Goal: Transaction & Acquisition: Purchase product/service

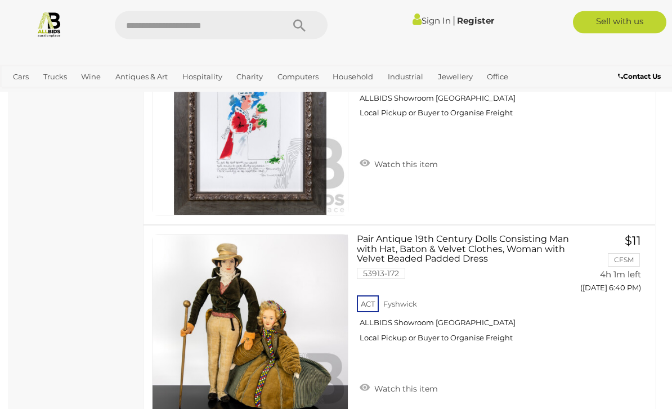
scroll to position [4463, 0]
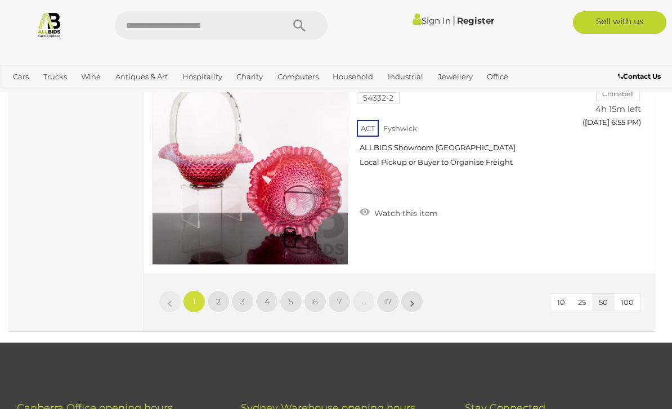
click at [210, 306] on link "2" at bounding box center [218, 301] width 23 height 23
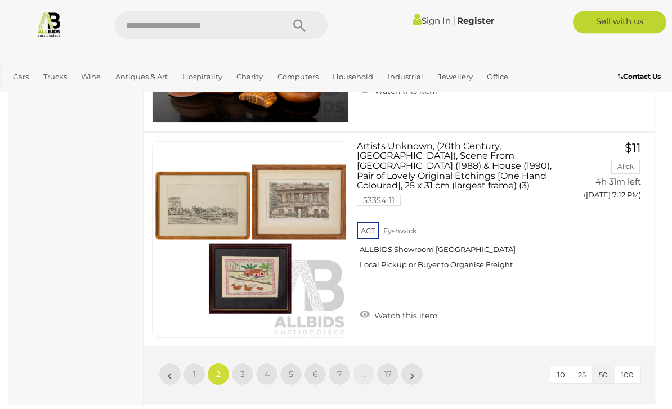
scroll to position [10786, 0]
click at [226, 373] on link "2" at bounding box center [218, 374] width 23 height 23
click at [237, 379] on link "3" at bounding box center [242, 374] width 23 height 23
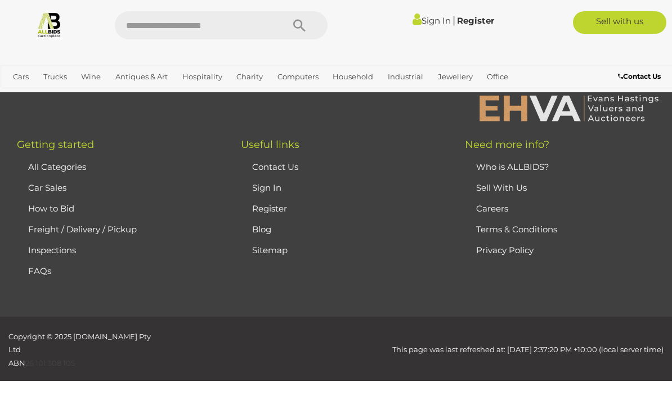
scroll to position [276, 0]
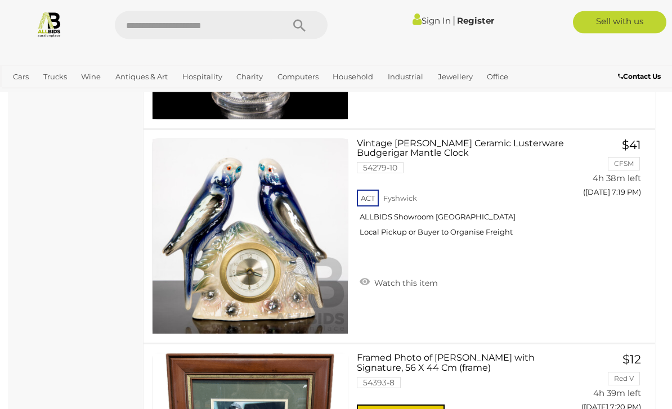
scroll to position [4129, 0]
click at [607, 228] on link "$41 CFSM 4h 38m left ([DATE] 7:19 PM) GO TO BID PAGE" at bounding box center [610, 182] width 65 height 89
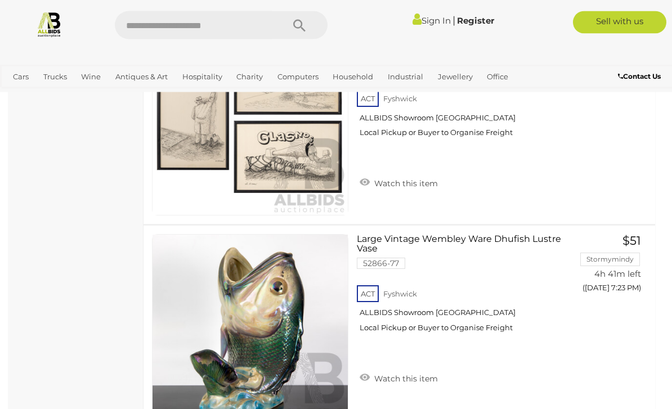
scroll to position [6611, 0]
click at [451, 244] on link "Large Vintage Wembley Ware Dhufish Lustre Vase 52866-77 ACT Fyshwick ALLBIDS Sh…" at bounding box center [463, 286] width 196 height 107
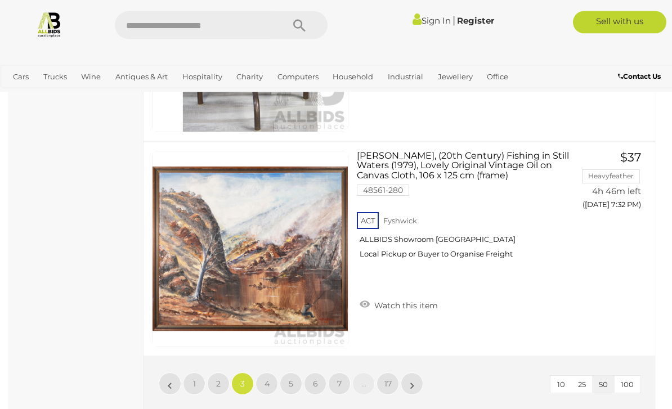
scroll to position [10775, 0]
click at [271, 375] on link "4" at bounding box center [266, 383] width 23 height 23
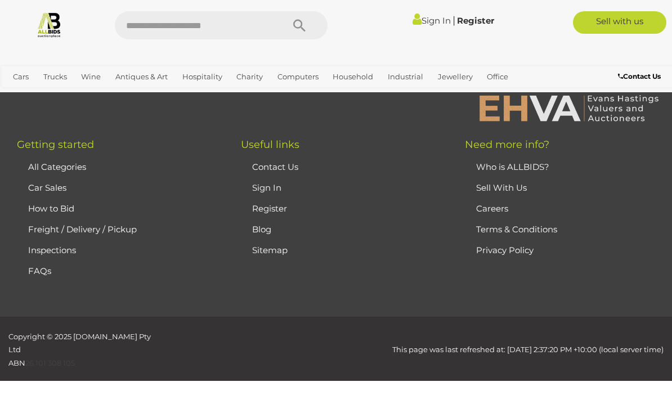
scroll to position [276, 0]
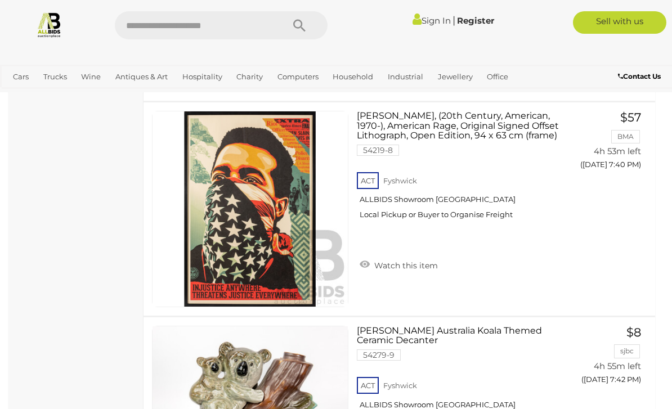
scroll to position [2867, 0]
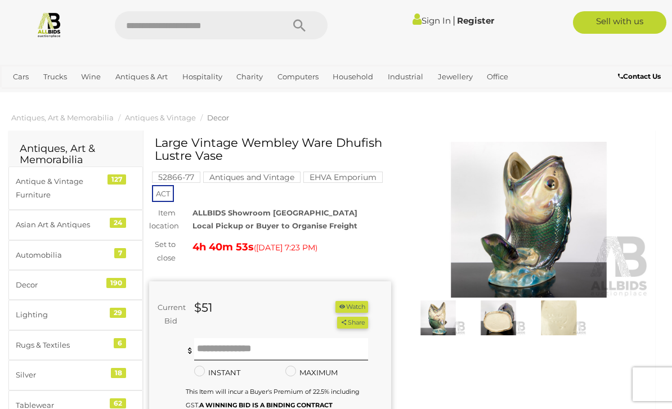
click at [500, 321] on img at bounding box center [498, 317] width 55 height 35
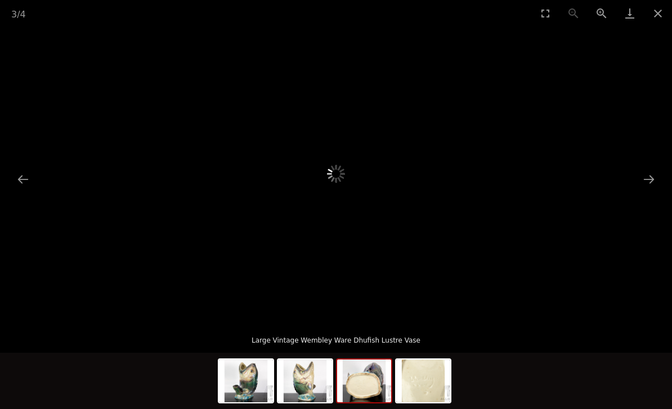
click at [360, 388] on img at bounding box center [364, 381] width 54 height 43
click at [430, 388] on img at bounding box center [423, 381] width 54 height 43
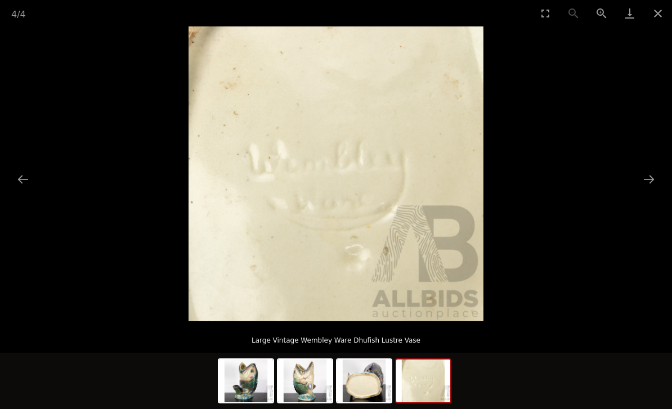
click at [315, 390] on img at bounding box center [305, 381] width 54 height 43
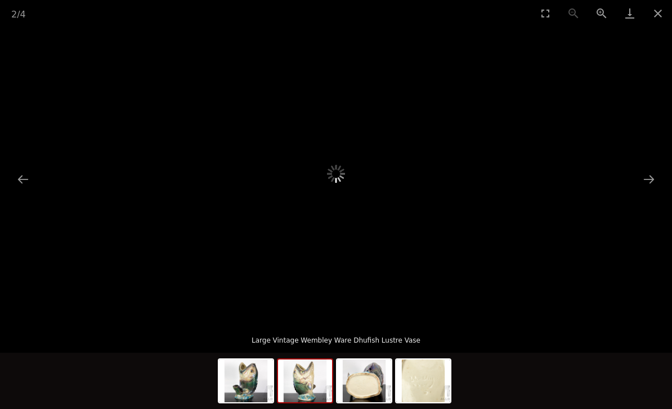
click at [661, 172] on div at bounding box center [336, 173] width 672 height 295
